Goal: Check status: Check status

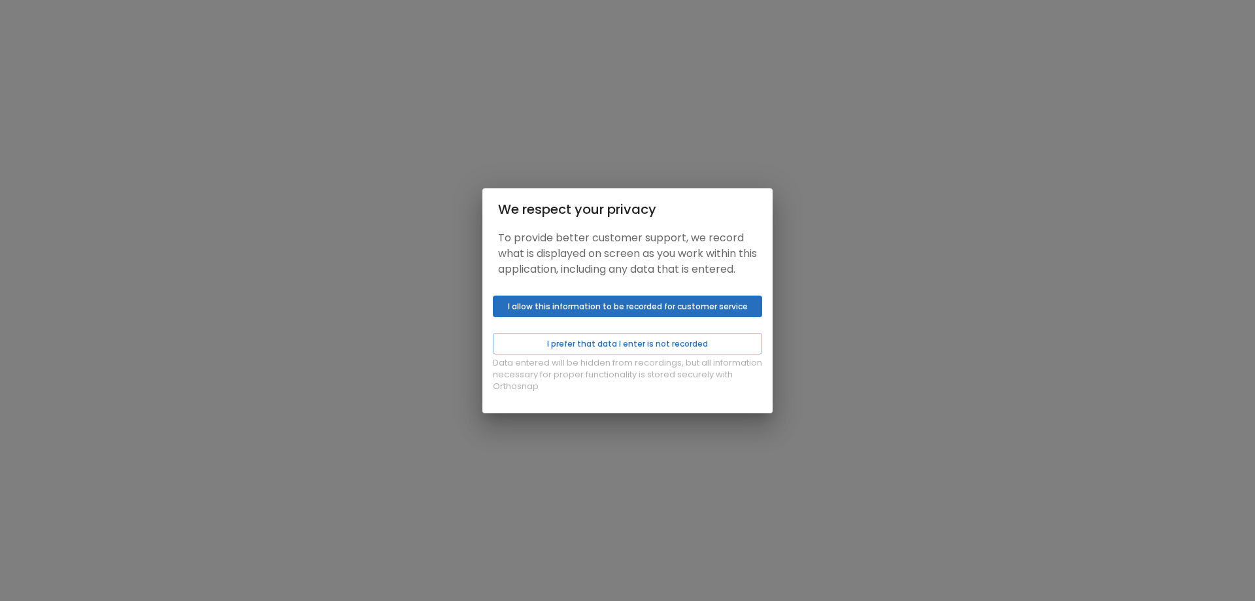
click at [704, 366] on p "Data entered will be hidden from recordings, but all information necessary for …" at bounding box center [627, 374] width 269 height 35
click at [705, 354] on button "I prefer that data I enter is not recorded" at bounding box center [627, 344] width 269 height 22
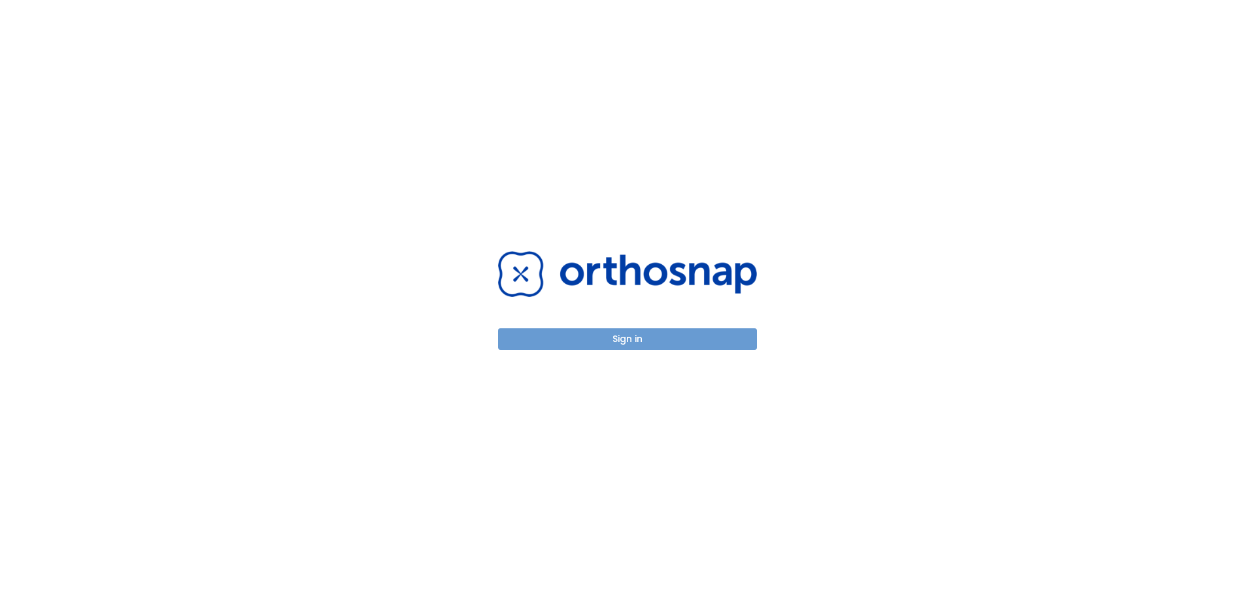
click at [696, 344] on button "Sign in" at bounding box center [627, 339] width 259 height 22
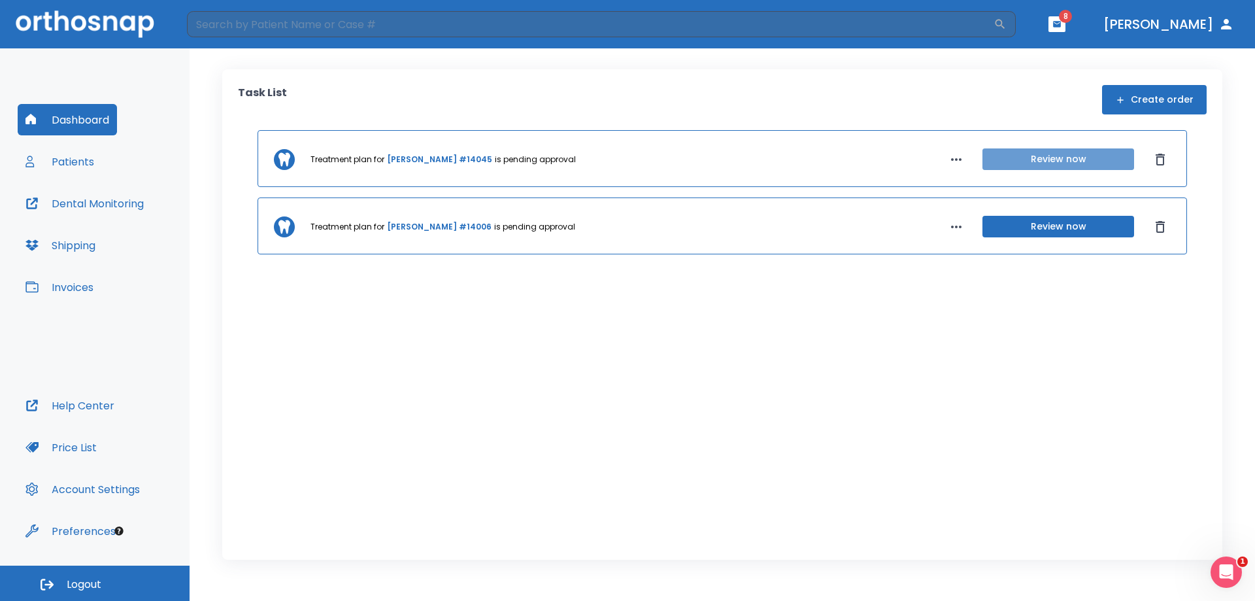
click at [1027, 161] on button "Review now" at bounding box center [1058, 159] width 152 height 22
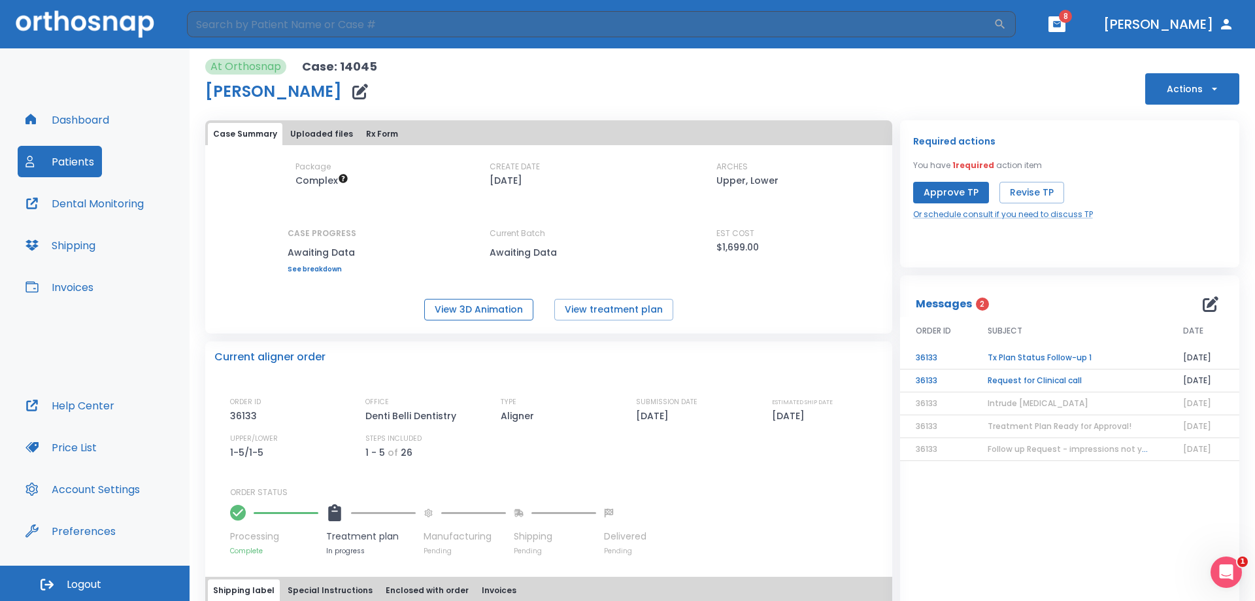
click at [488, 301] on button "View 3D Animation" at bounding box center [478, 310] width 109 height 22
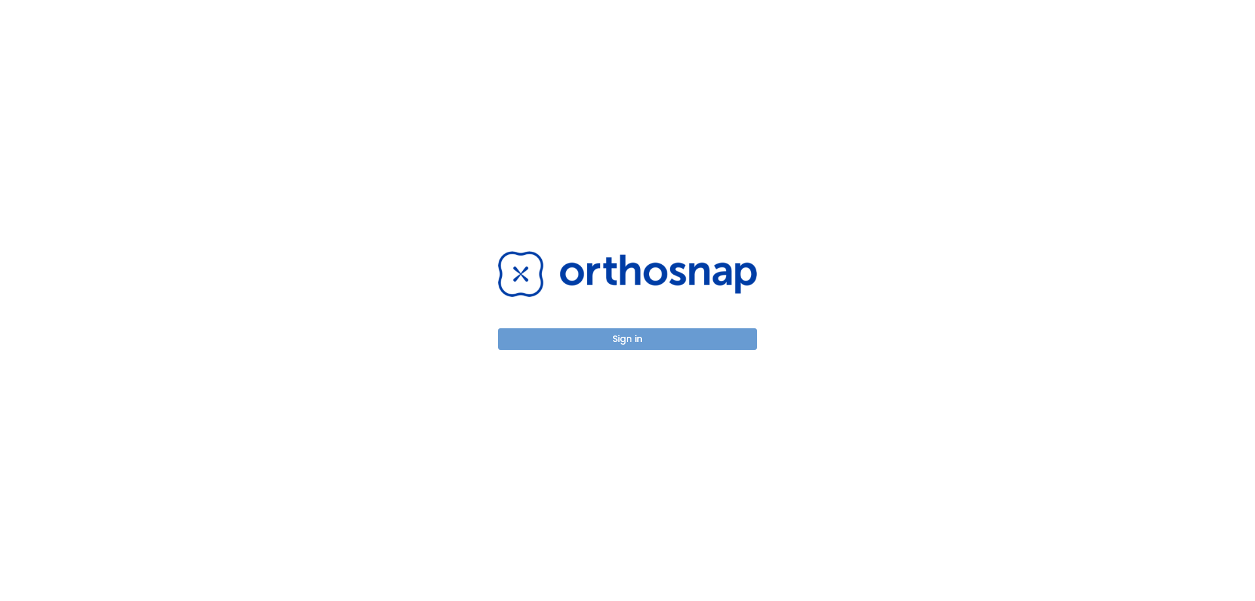
click at [614, 333] on button "Sign in" at bounding box center [627, 339] width 259 height 22
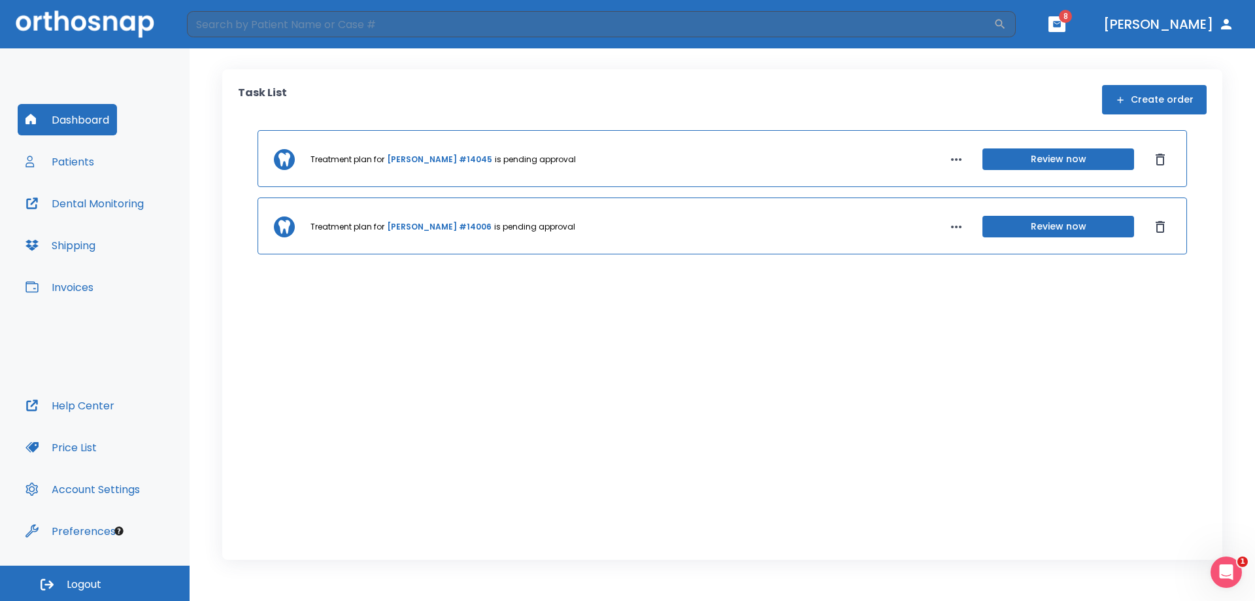
click at [1048, 156] on button "Review now" at bounding box center [1058, 159] width 152 height 22
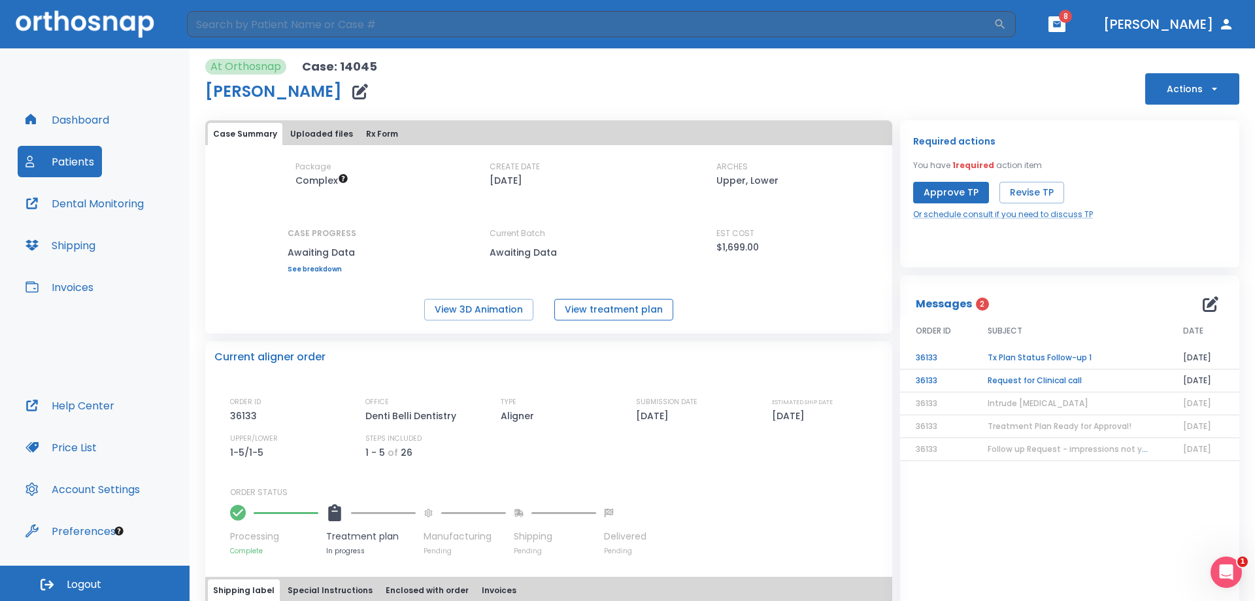
click at [612, 303] on button "View treatment plan" at bounding box center [613, 310] width 119 height 22
